Goal: Task Accomplishment & Management: Manage account settings

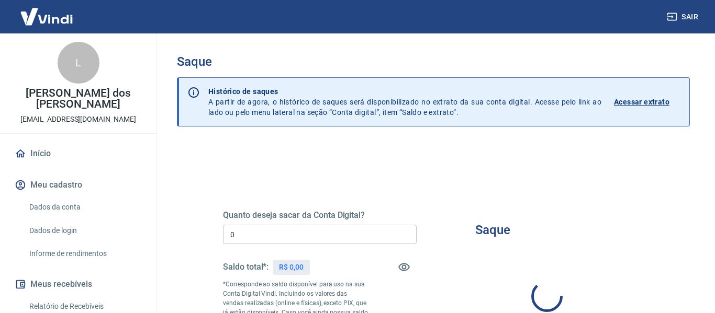
type input "R$ 0,00"
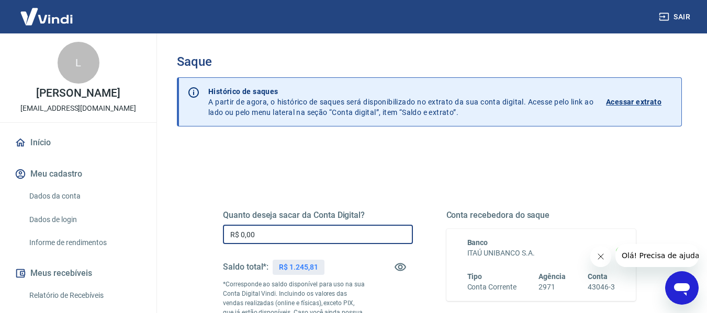
drag, startPoint x: 269, startPoint y: 236, endPoint x: 227, endPoint y: 238, distance: 41.9
click at [227, 238] on input "R$ 0,00" at bounding box center [318, 234] width 190 height 19
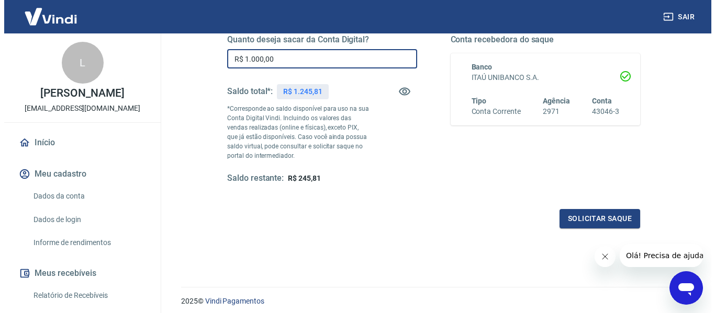
scroll to position [157, 0]
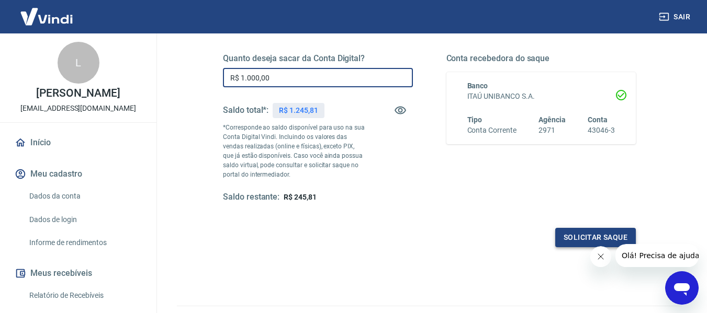
type input "R$ 1.000,00"
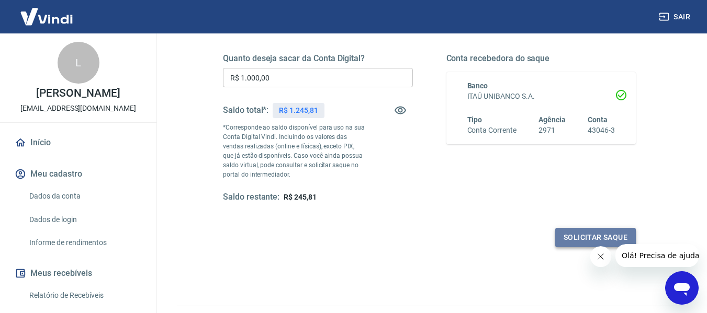
click at [568, 242] on button "Solicitar saque" at bounding box center [595, 237] width 81 height 19
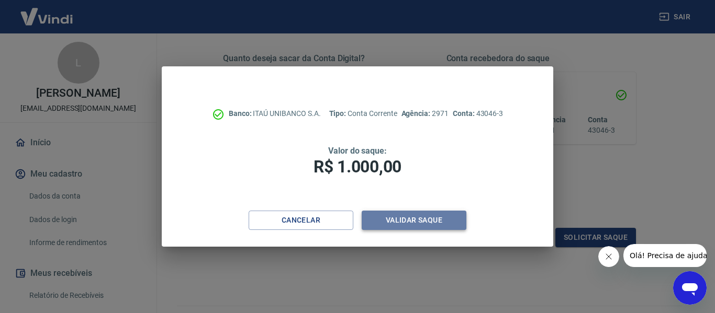
click at [384, 220] on button "Validar saque" at bounding box center [414, 220] width 105 height 19
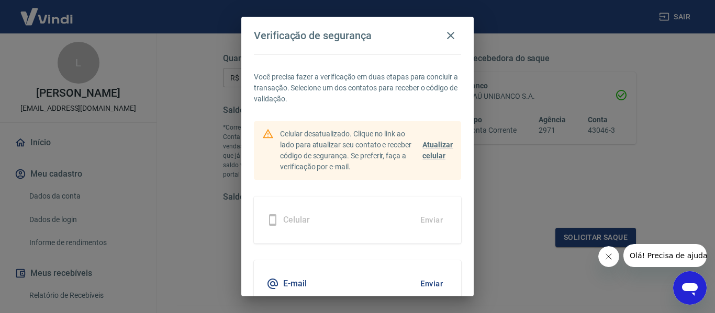
scroll to position [50, 0]
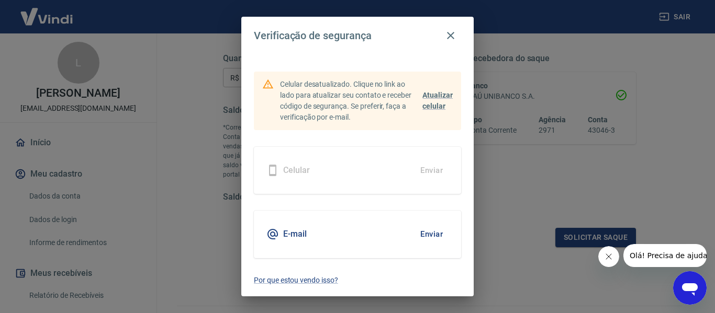
click at [429, 236] on button "Enviar" at bounding box center [431, 234] width 34 height 22
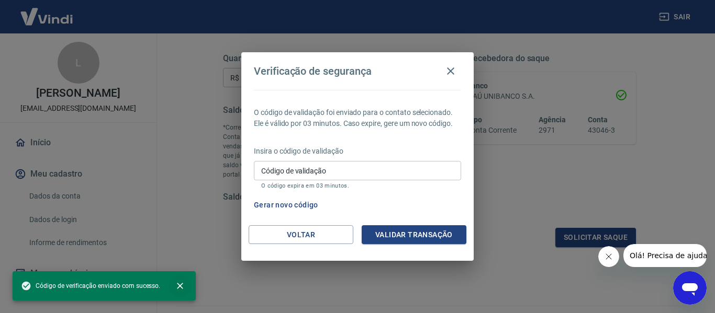
click at [179, 287] on icon "close" at bounding box center [180, 286] width 6 height 6
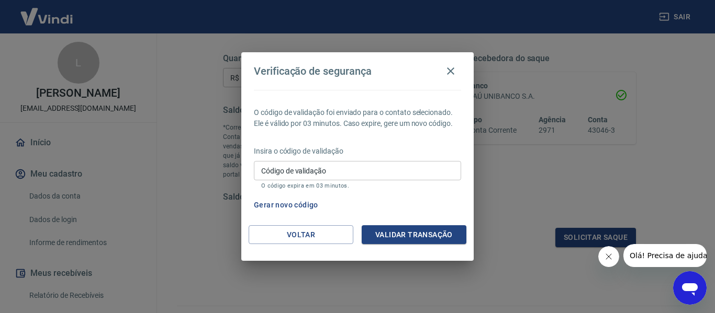
click at [271, 173] on input "Código de validação" at bounding box center [357, 170] width 207 height 19
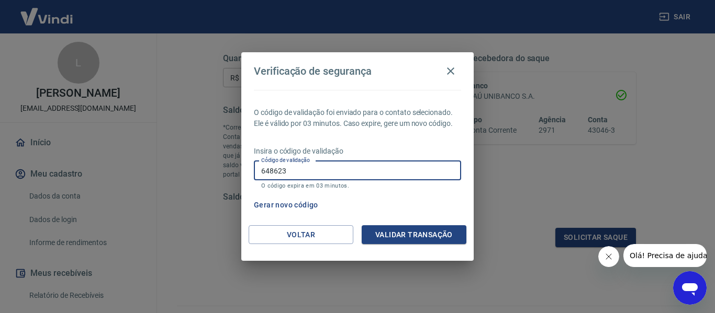
type input "648623"
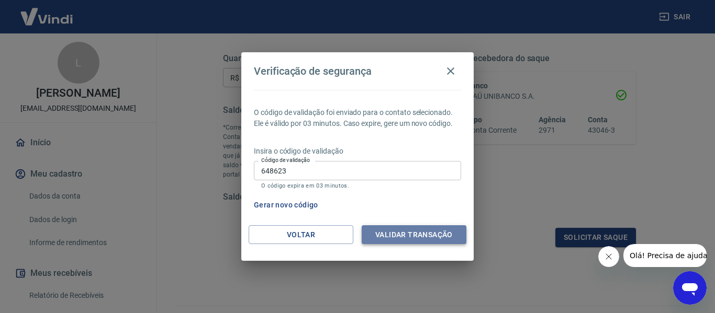
click at [385, 243] on button "Validar transação" at bounding box center [414, 235] width 105 height 19
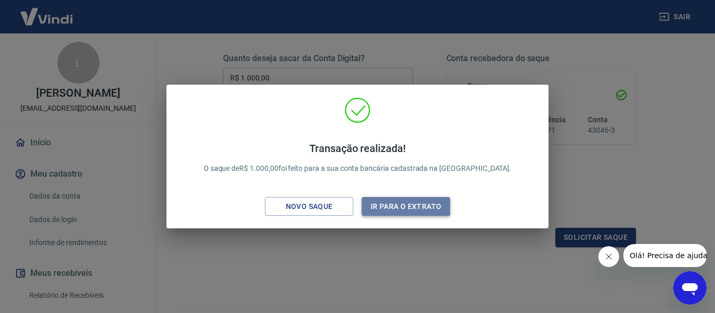
click at [392, 208] on button "Ir para o extrato" at bounding box center [406, 206] width 88 height 19
